Goal: Information Seeking & Learning: Find specific fact

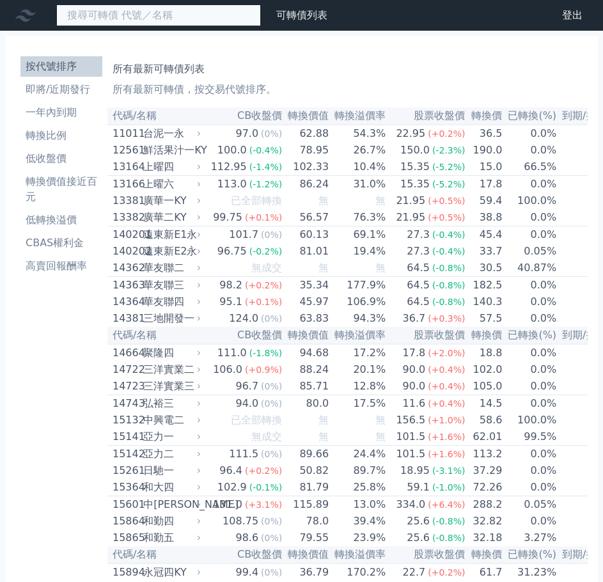
click at [106, 15] on input at bounding box center [158, 15] width 205 height 22
click at [123, 14] on input at bounding box center [158, 15] width 205 height 22
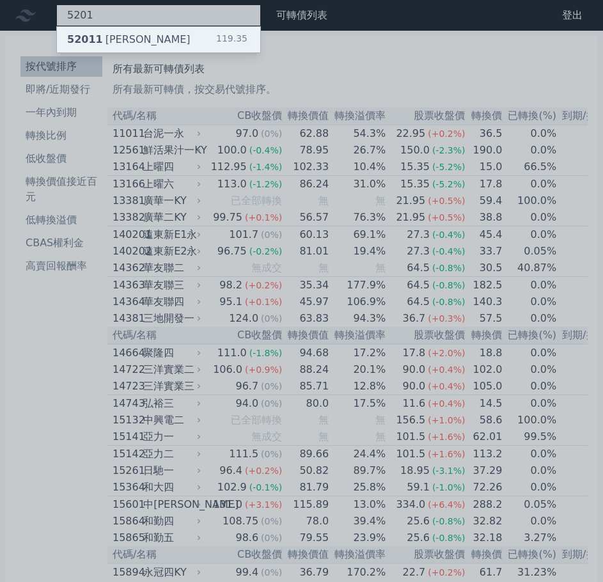
type input "5201"
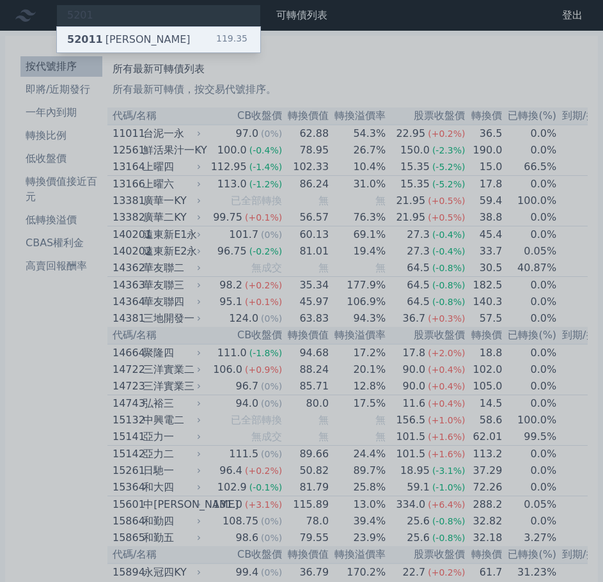
click at [134, 34] on div "52011 凱衛一 119.35" at bounding box center [158, 40] width 203 height 26
